Goal: Information Seeking & Learning: Learn about a topic

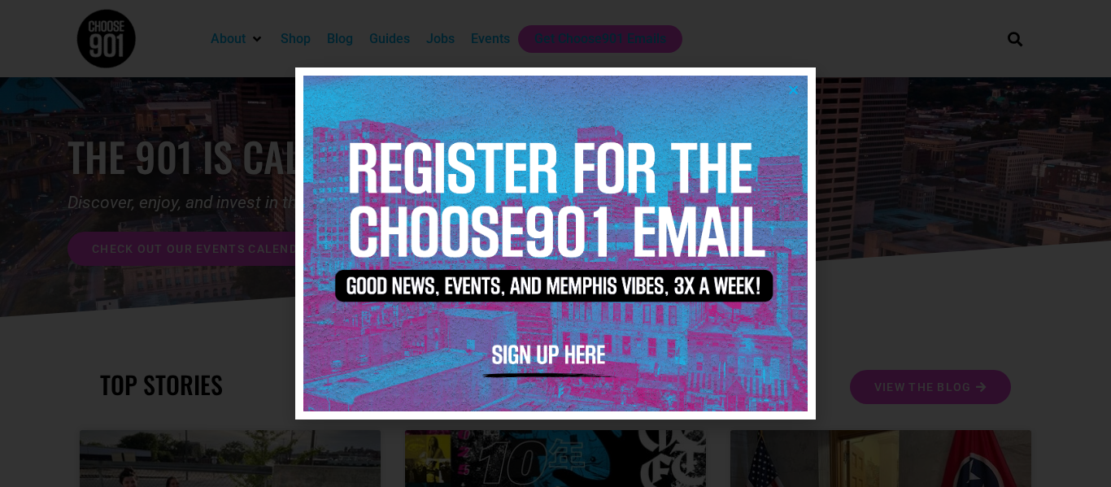
click at [789, 90] on icon "Close" at bounding box center [794, 90] width 12 height 12
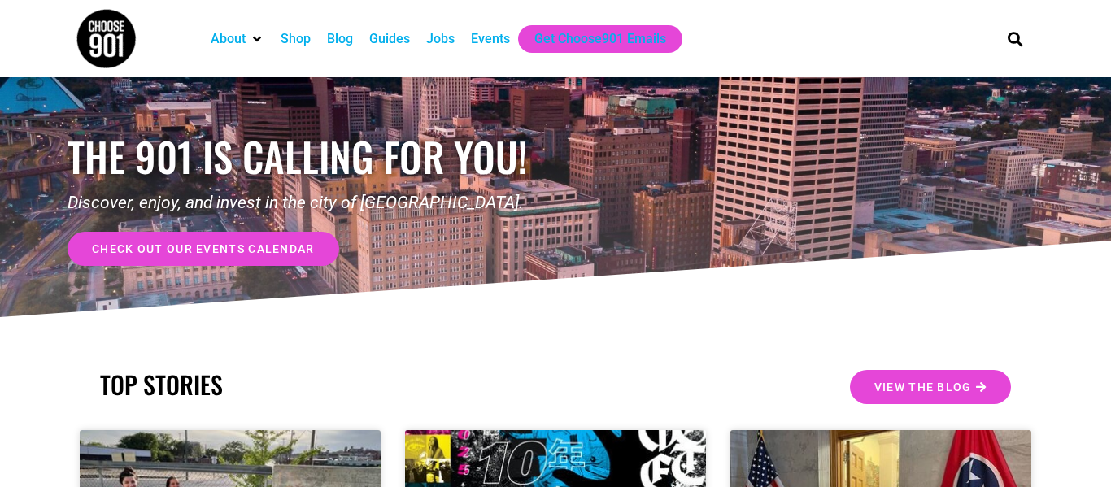
click at [435, 50] on div "Jobs" at bounding box center [440, 39] width 45 height 28
click at [443, 31] on div "Jobs" at bounding box center [440, 39] width 28 height 20
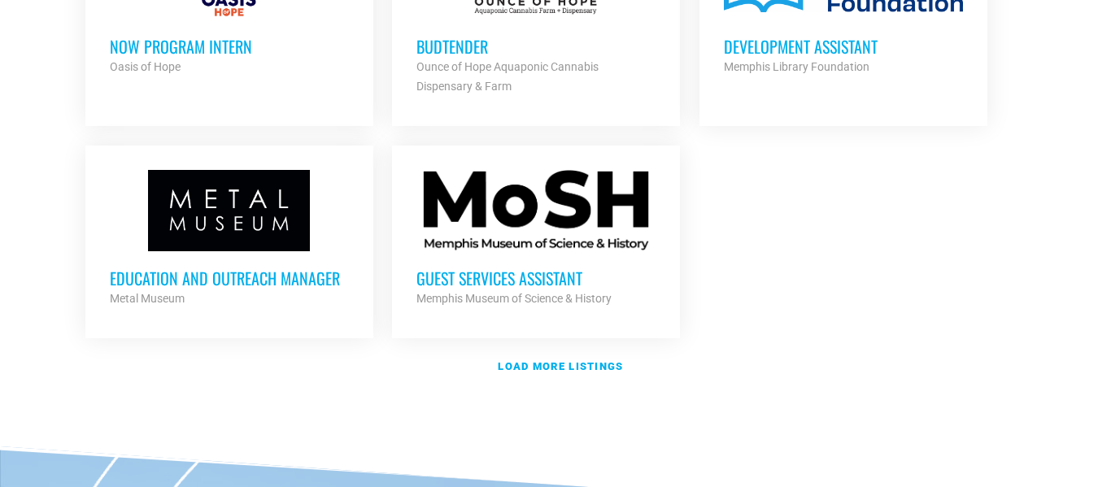
scroll to position [1980, 0]
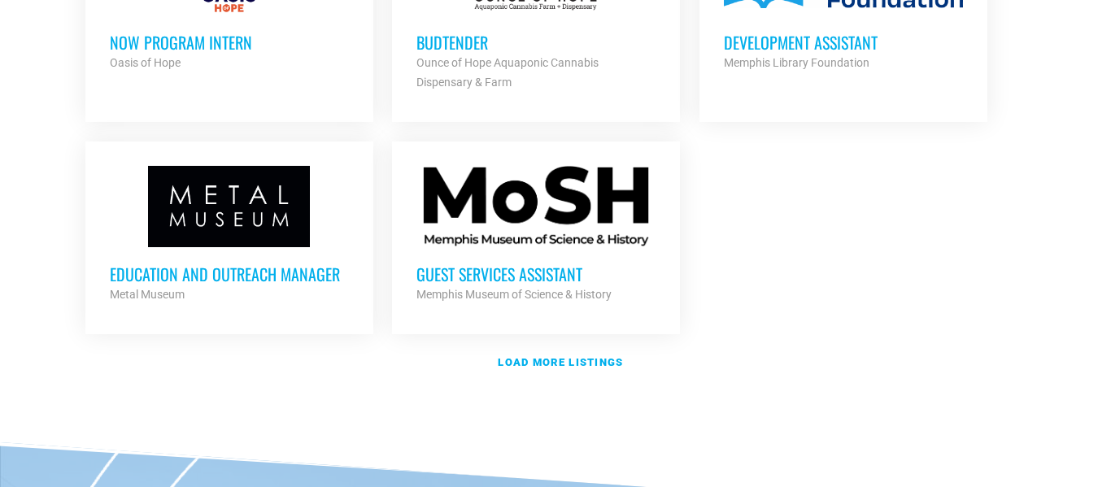
click at [299, 264] on h3 "Education and Outreach Manager" at bounding box center [229, 274] width 239 height 21
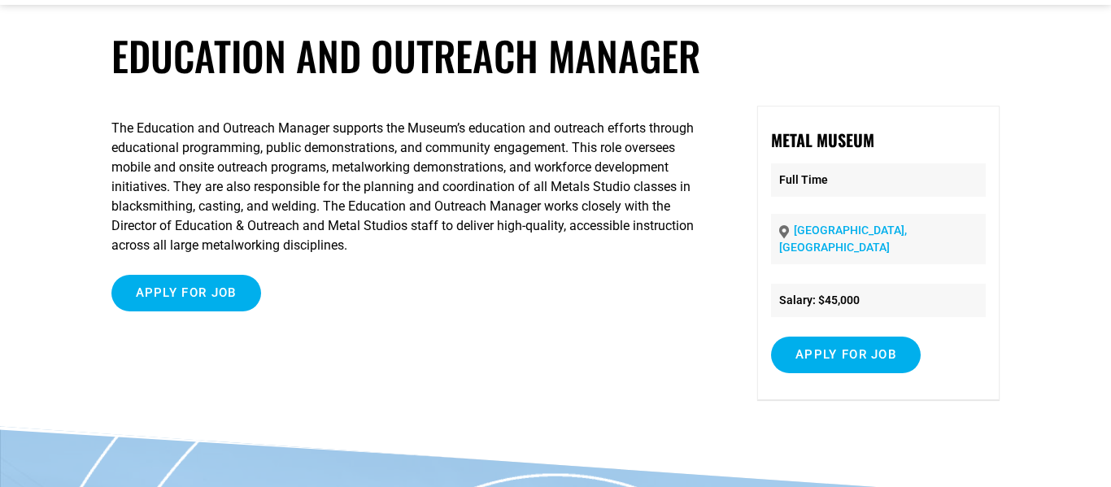
scroll to position [70, 0]
